Goal: Information Seeking & Learning: Learn about a topic

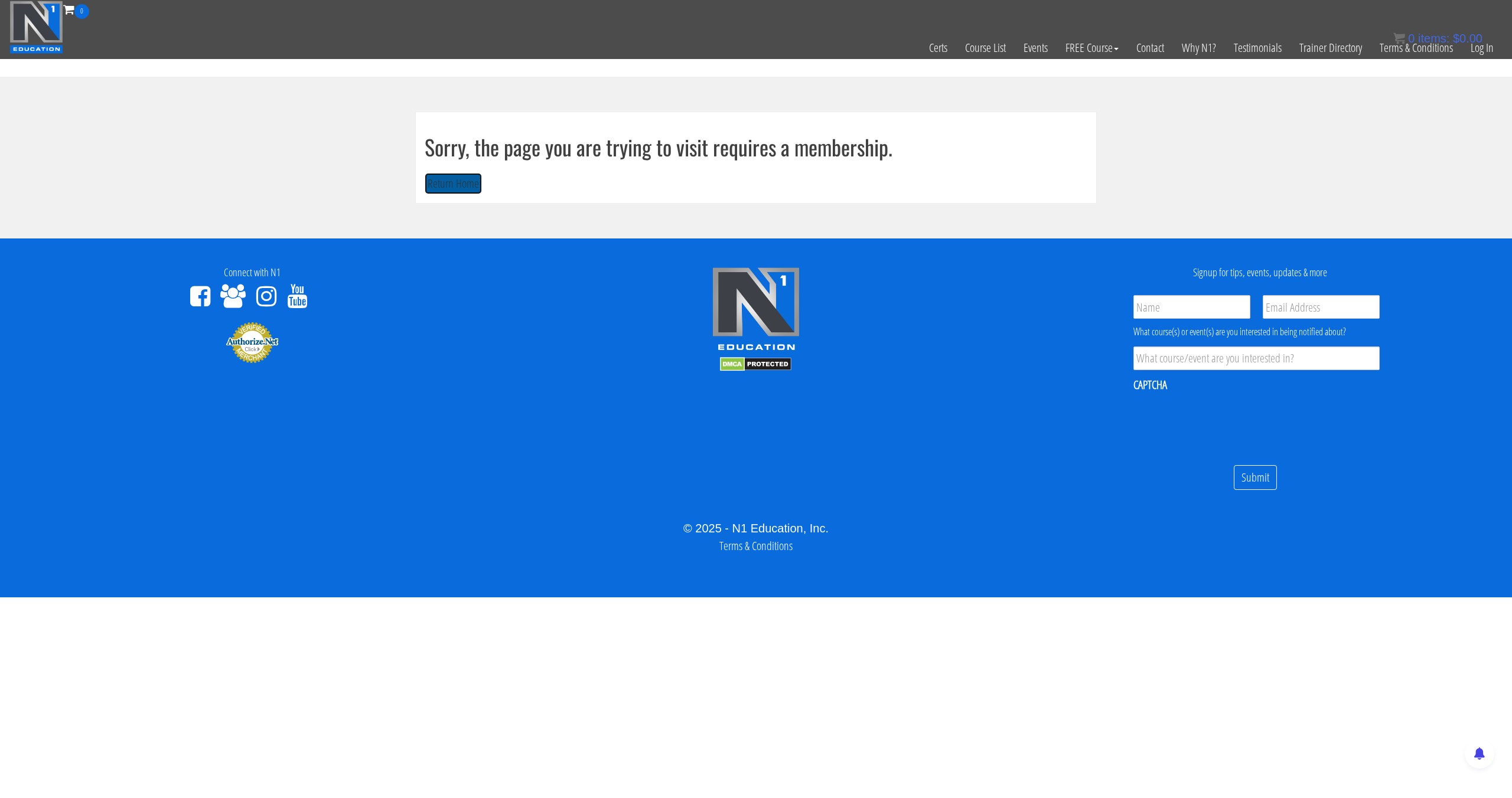
click at [441, 192] on button "Return Home" at bounding box center [453, 183] width 57 height 22
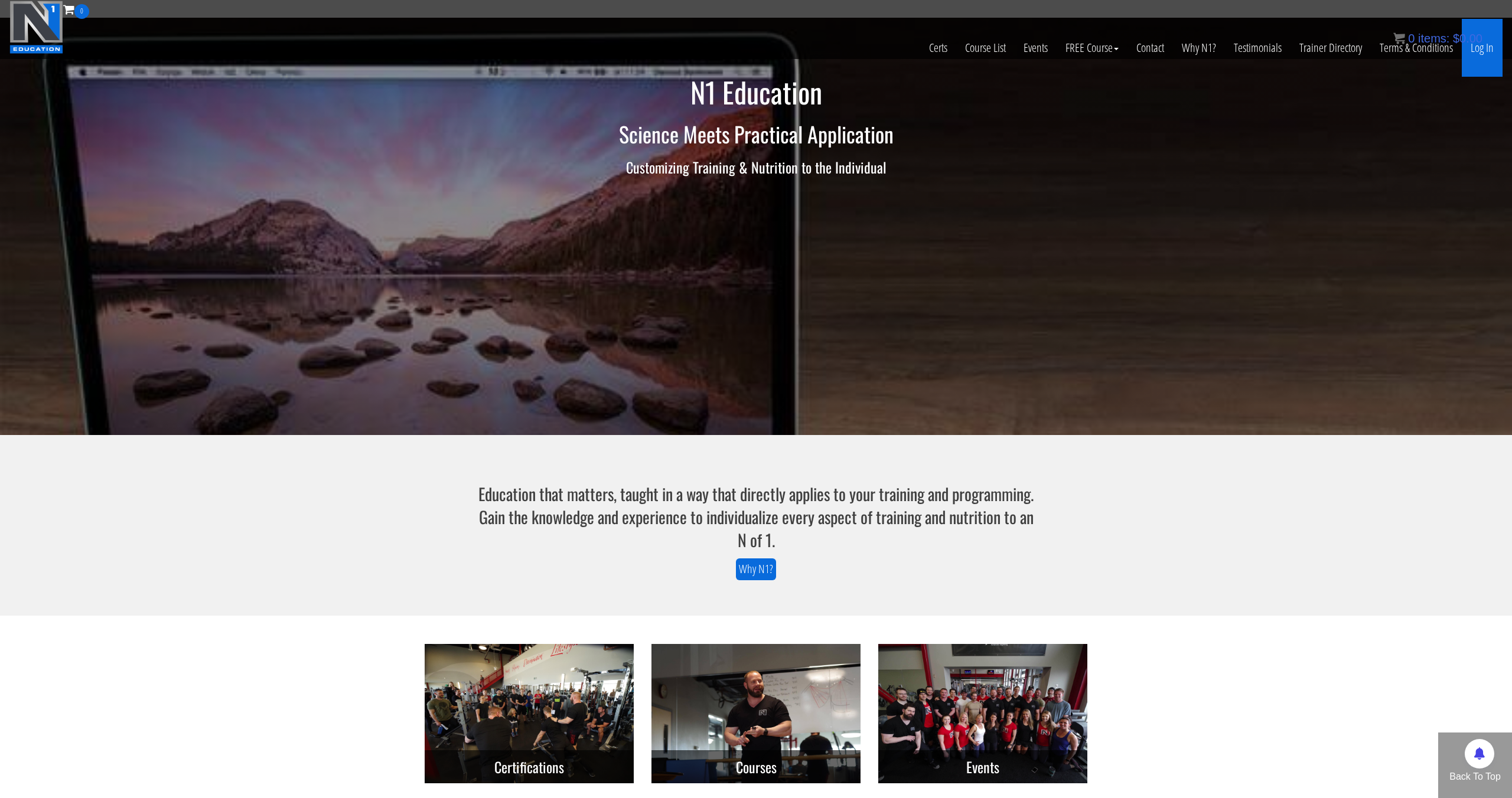
click at [1484, 58] on link "Log In" at bounding box center [1482, 48] width 41 height 58
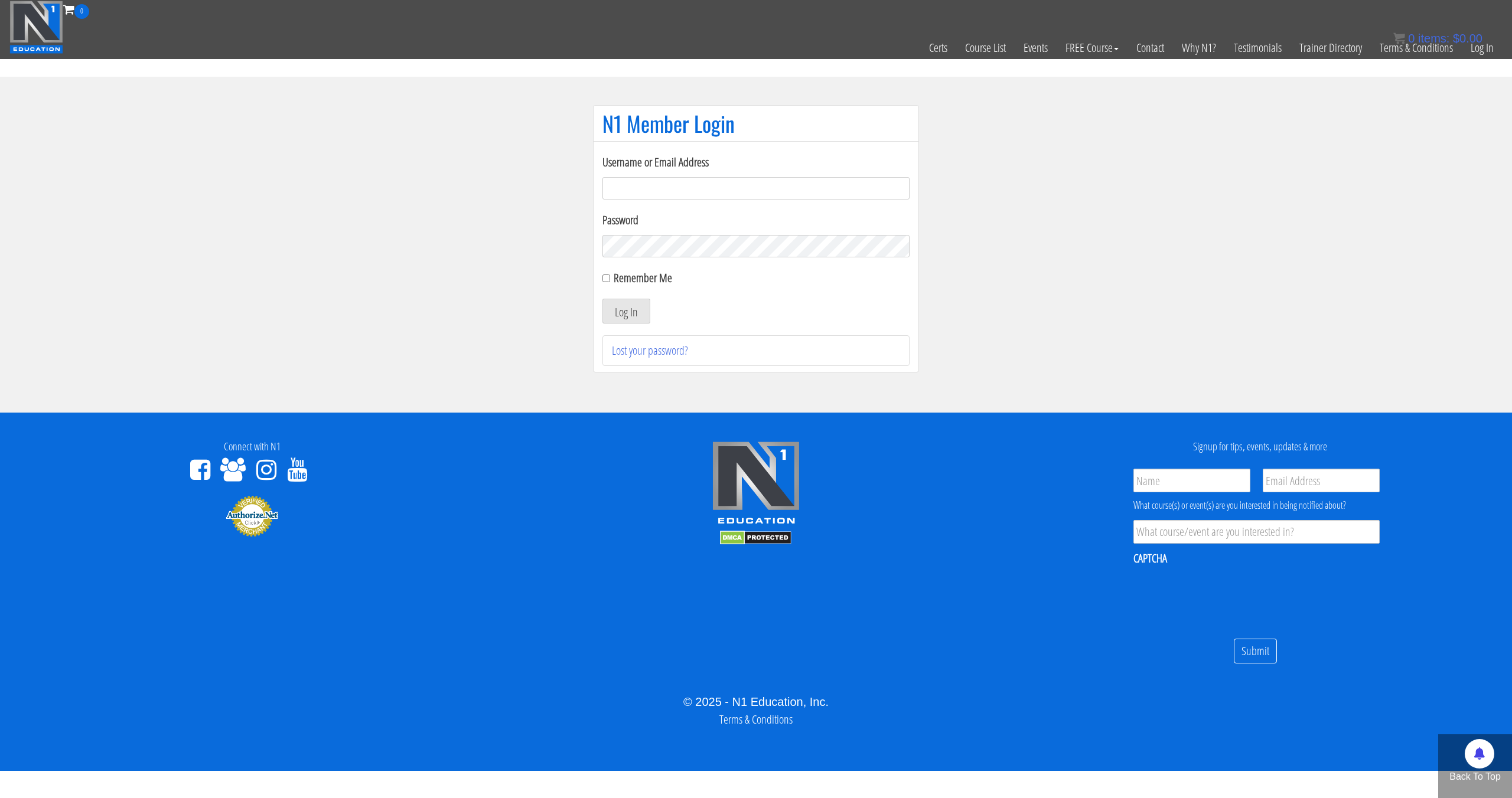
type input "pinedaa24@gmail.com"
click at [602, 298] on button "Log In" at bounding box center [626, 311] width 48 height 25
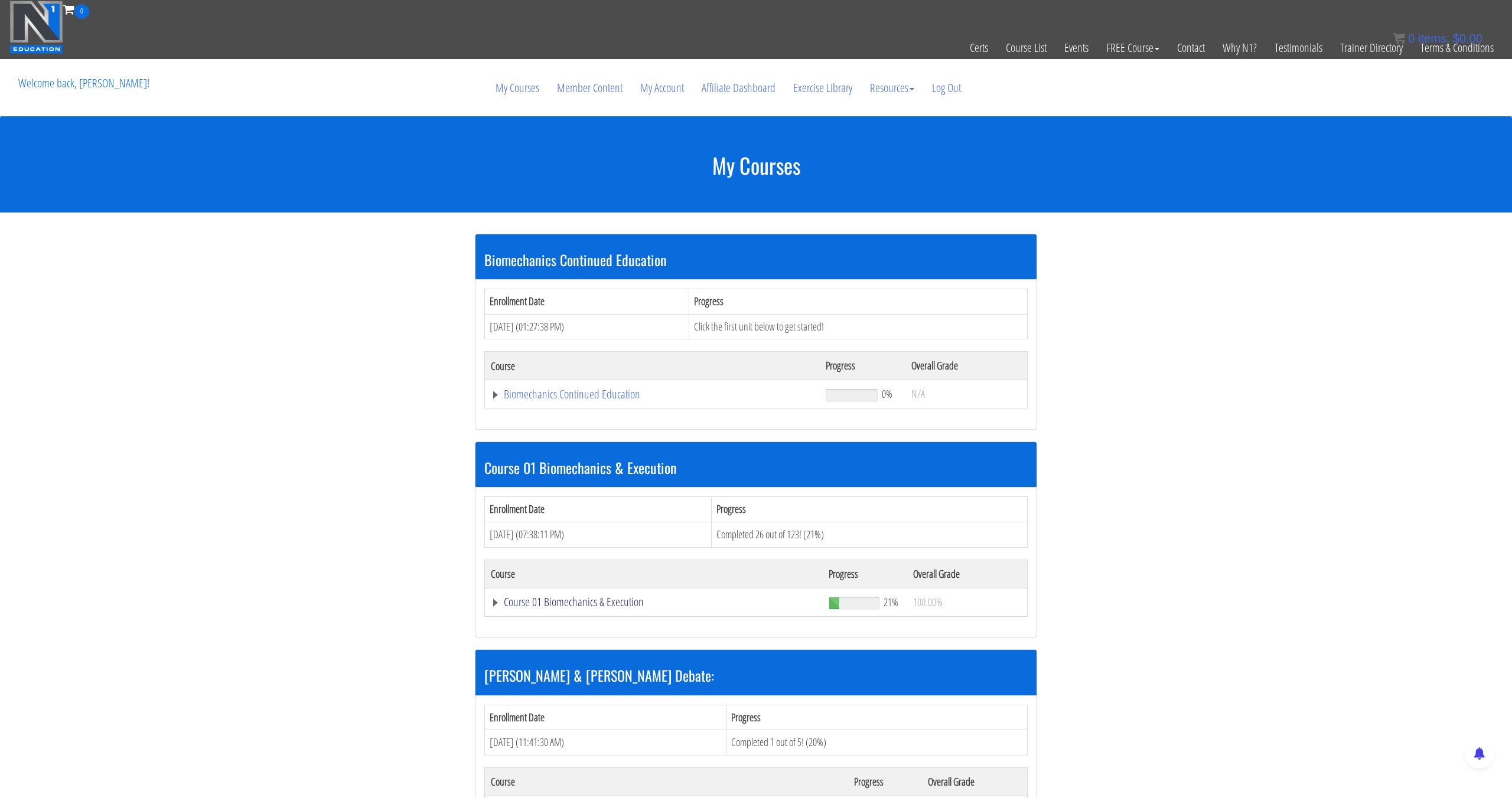
click at [630, 400] on link "Course 01 Biomechanics & Execution" at bounding box center [652, 394] width 323 height 12
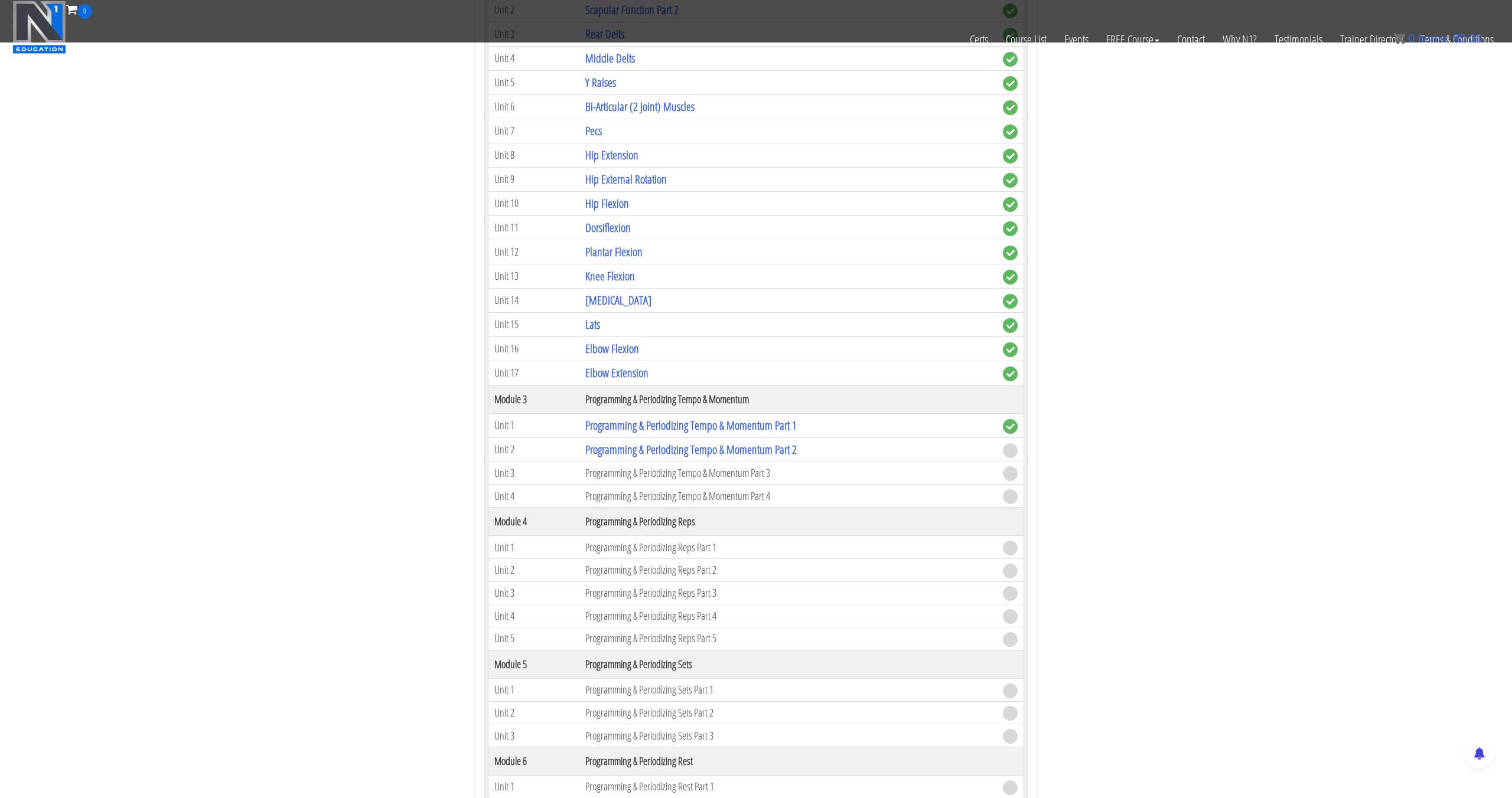
scroll to position [950, 0]
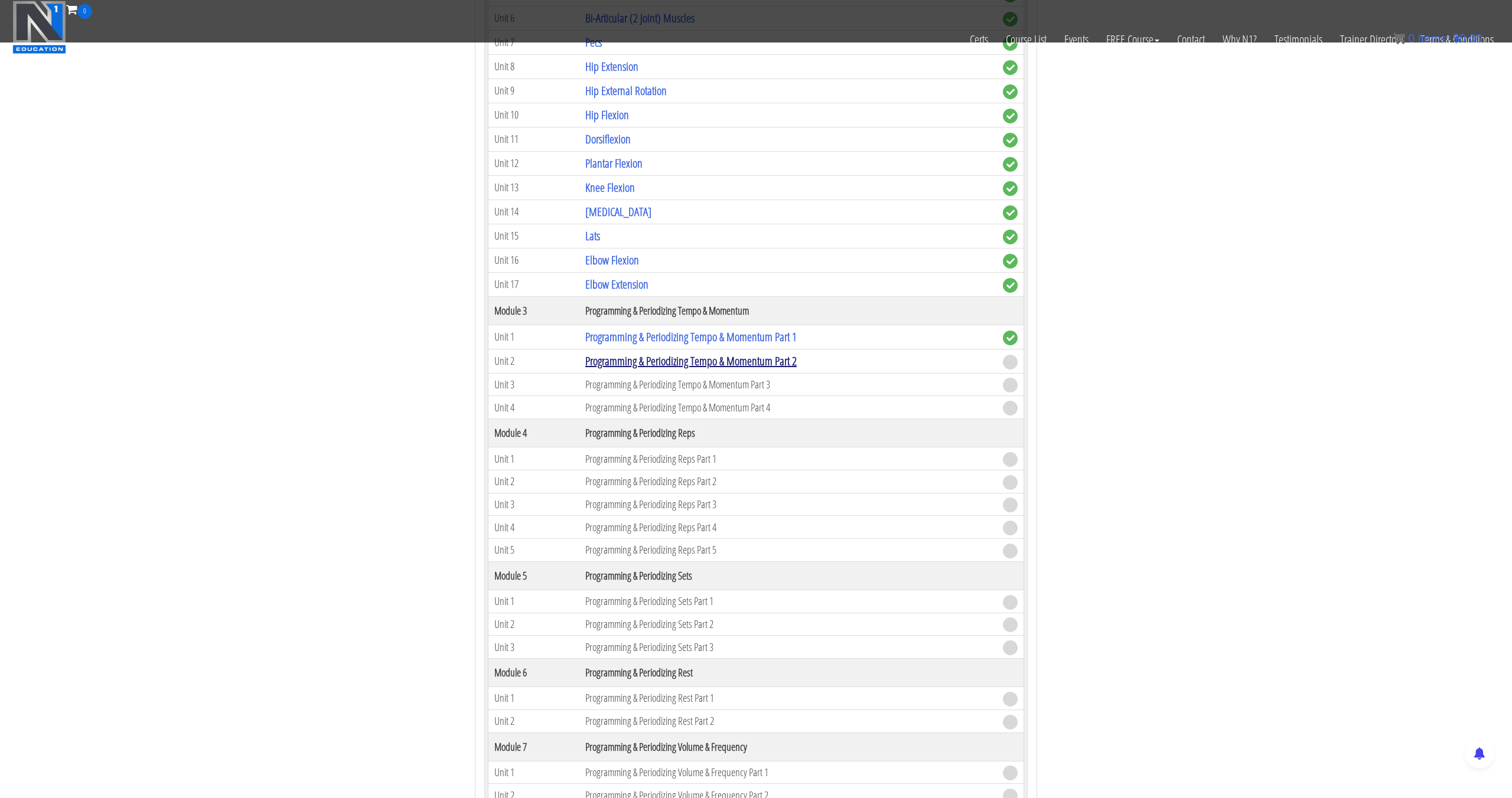
click at [789, 358] on link "Programming & Periodizing Tempo & Momentum Part 2" at bounding box center [691, 361] width 211 height 16
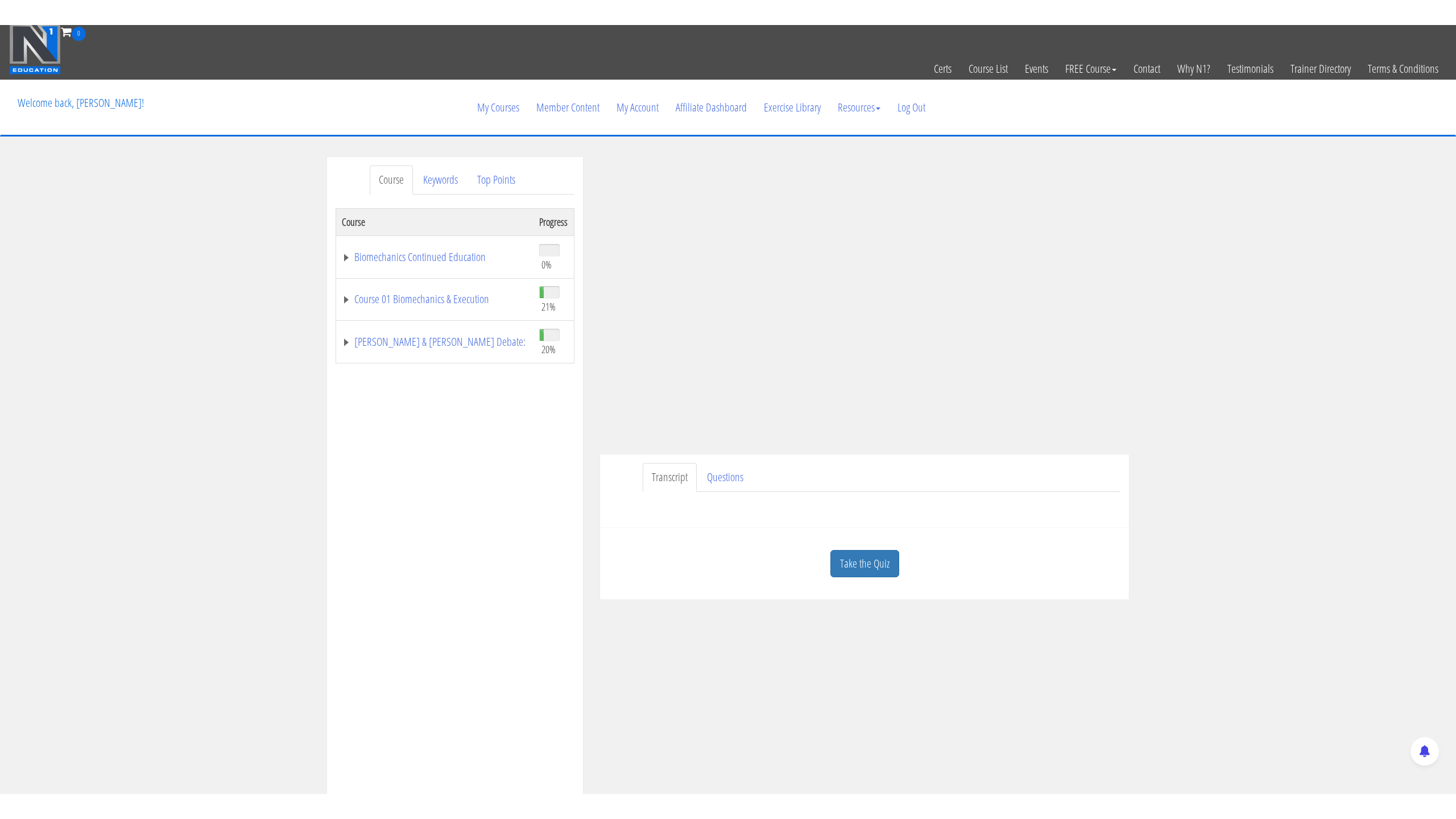
scroll to position [1, 0]
